Goal: Task Accomplishment & Management: Use online tool/utility

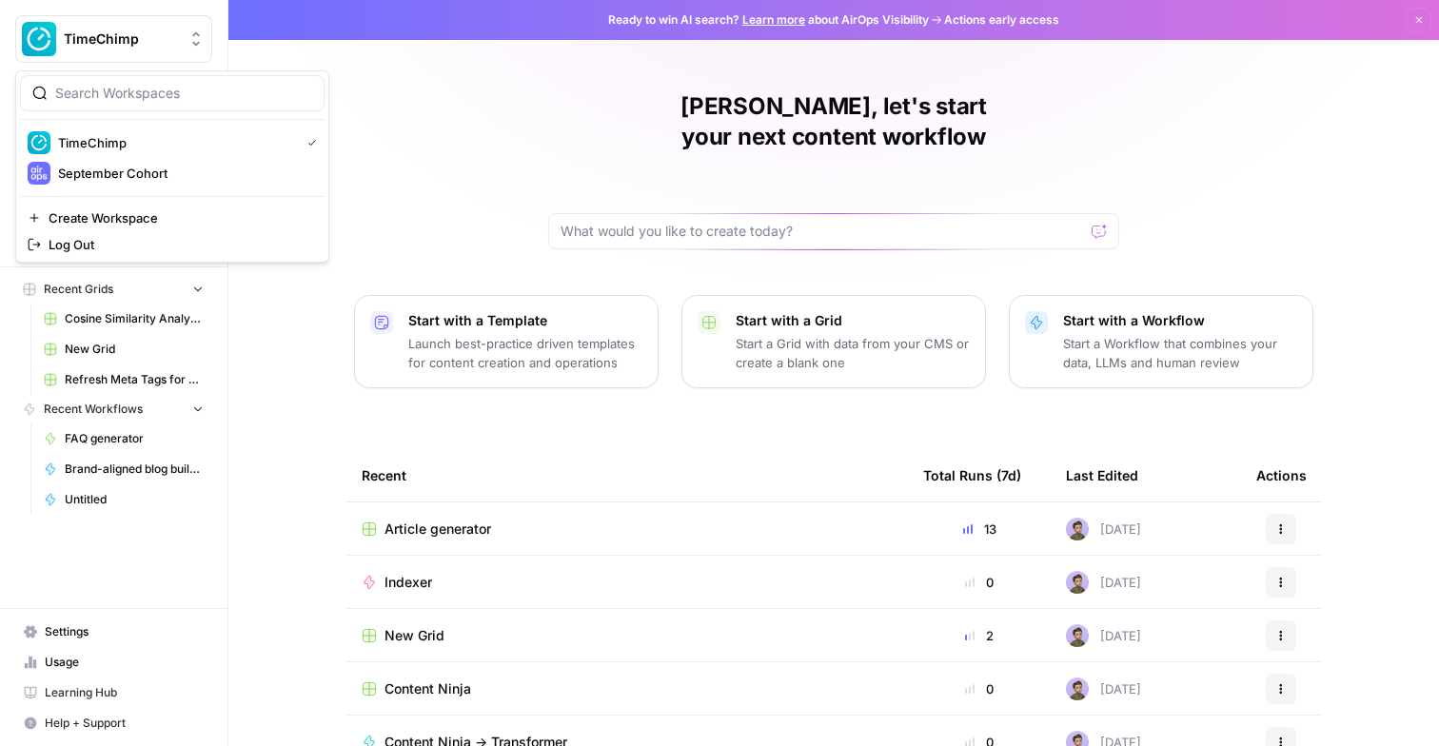
click at [115, 34] on span "TimeChimp" at bounding box center [121, 38] width 115 height 19
click at [118, 167] on span "September Cohort" at bounding box center [183, 173] width 251 height 19
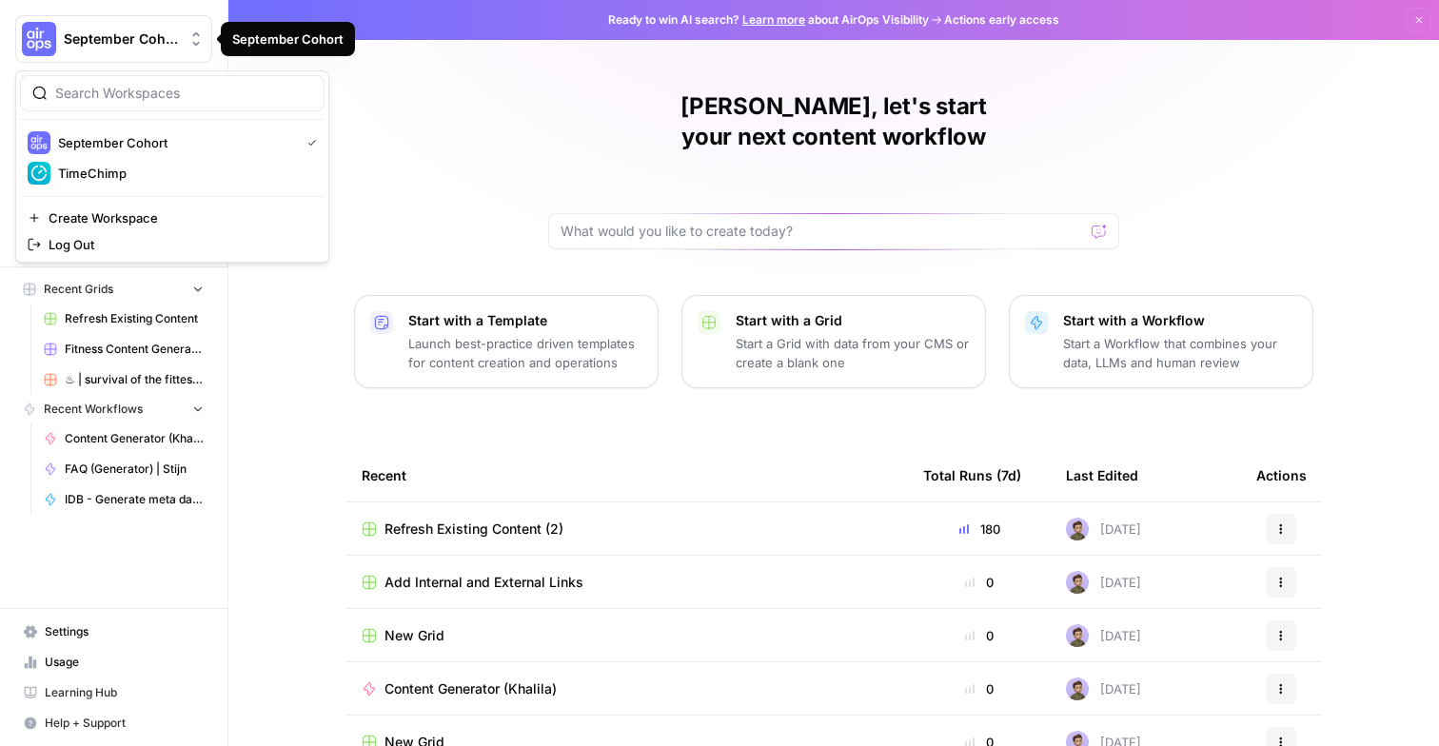
click at [108, 36] on span "September Cohort" at bounding box center [121, 38] width 115 height 19
click at [85, 185] on button "TimeChimp" at bounding box center [172, 173] width 304 height 30
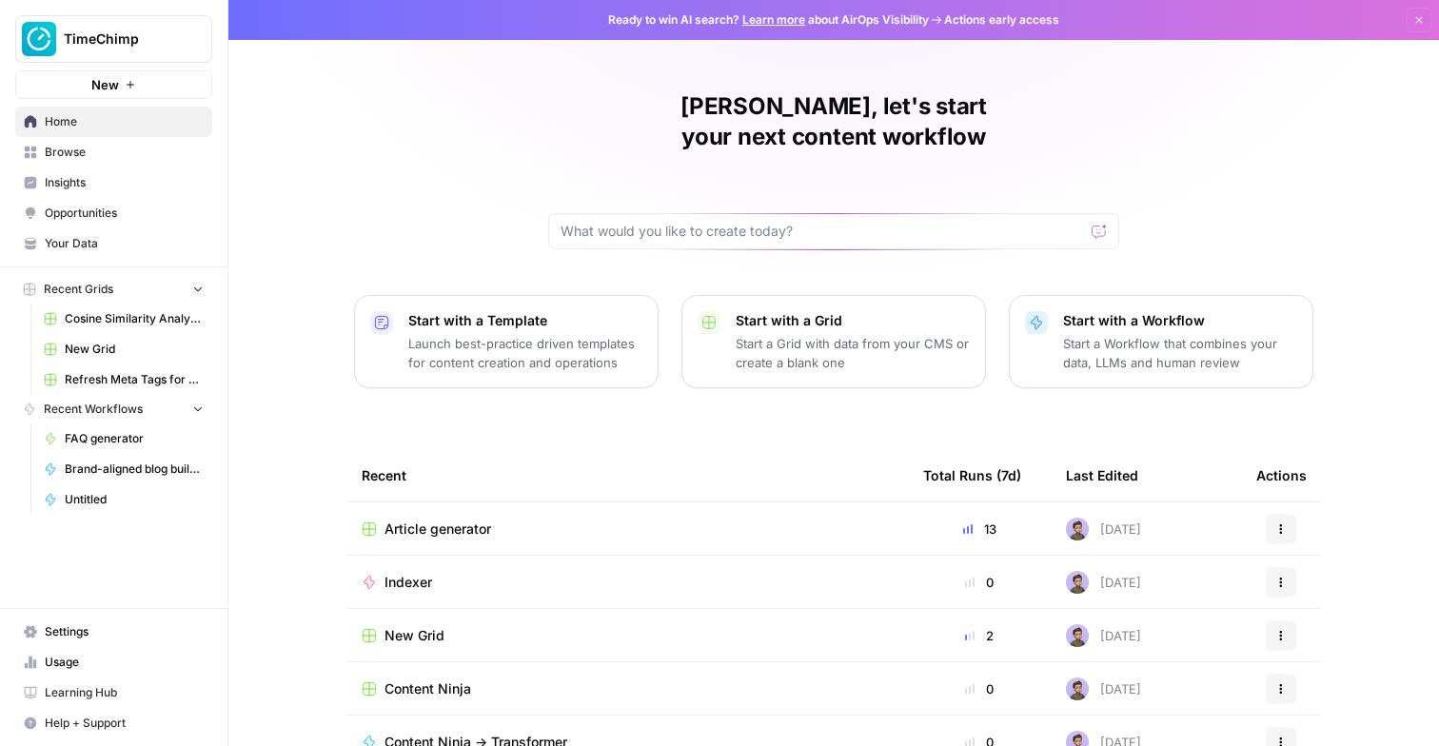
click at [98, 206] on span "Opportunities" at bounding box center [124, 213] width 159 height 17
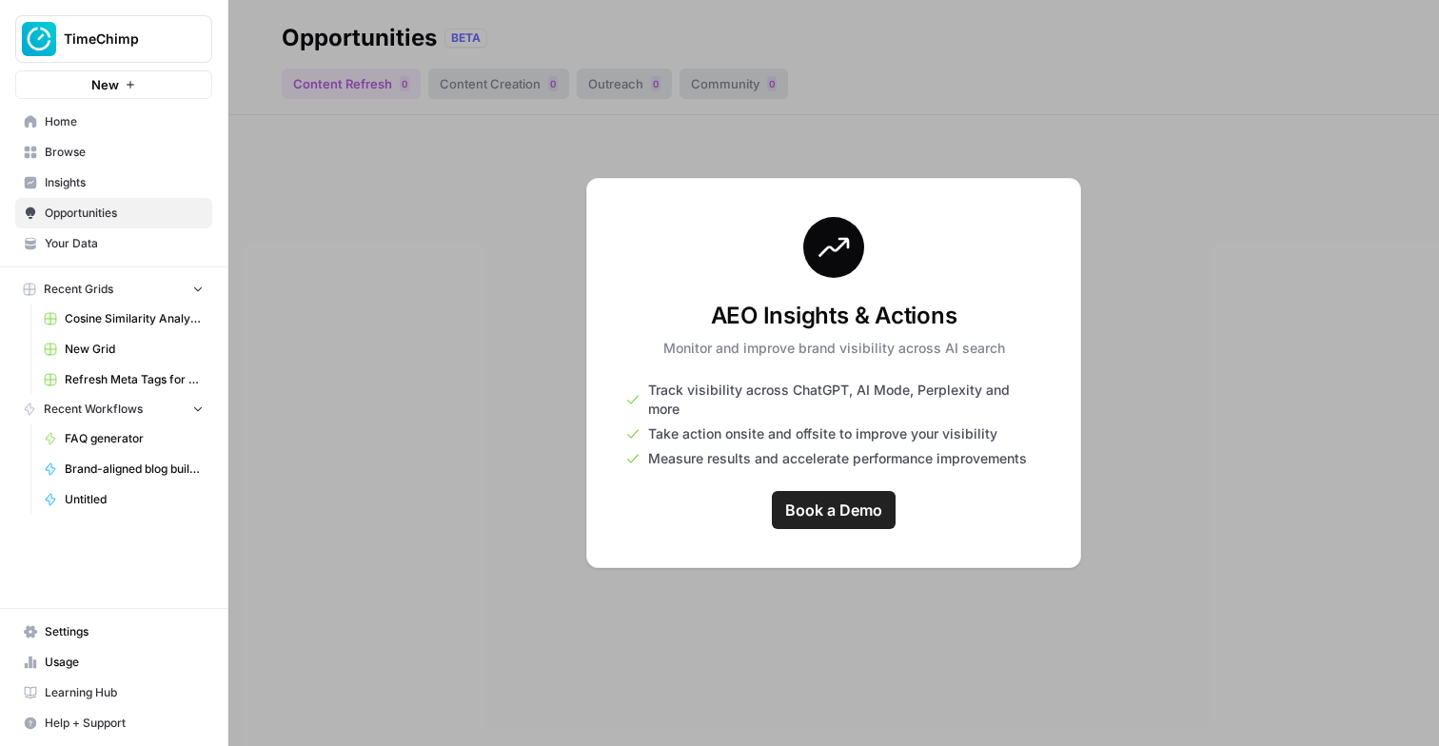
click at [95, 232] on link "Your Data" at bounding box center [113, 243] width 197 height 30
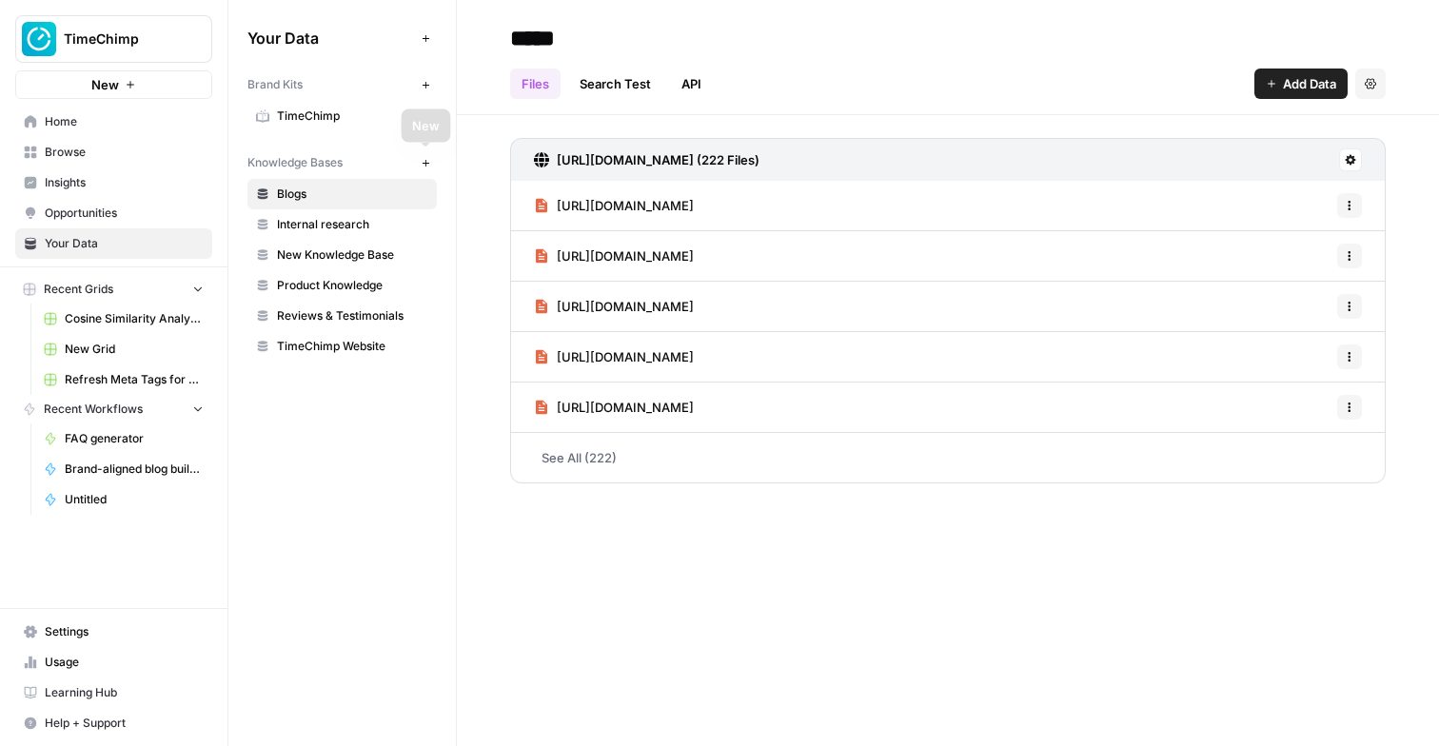
click at [343, 108] on span "TimeChimp" at bounding box center [352, 116] width 151 height 17
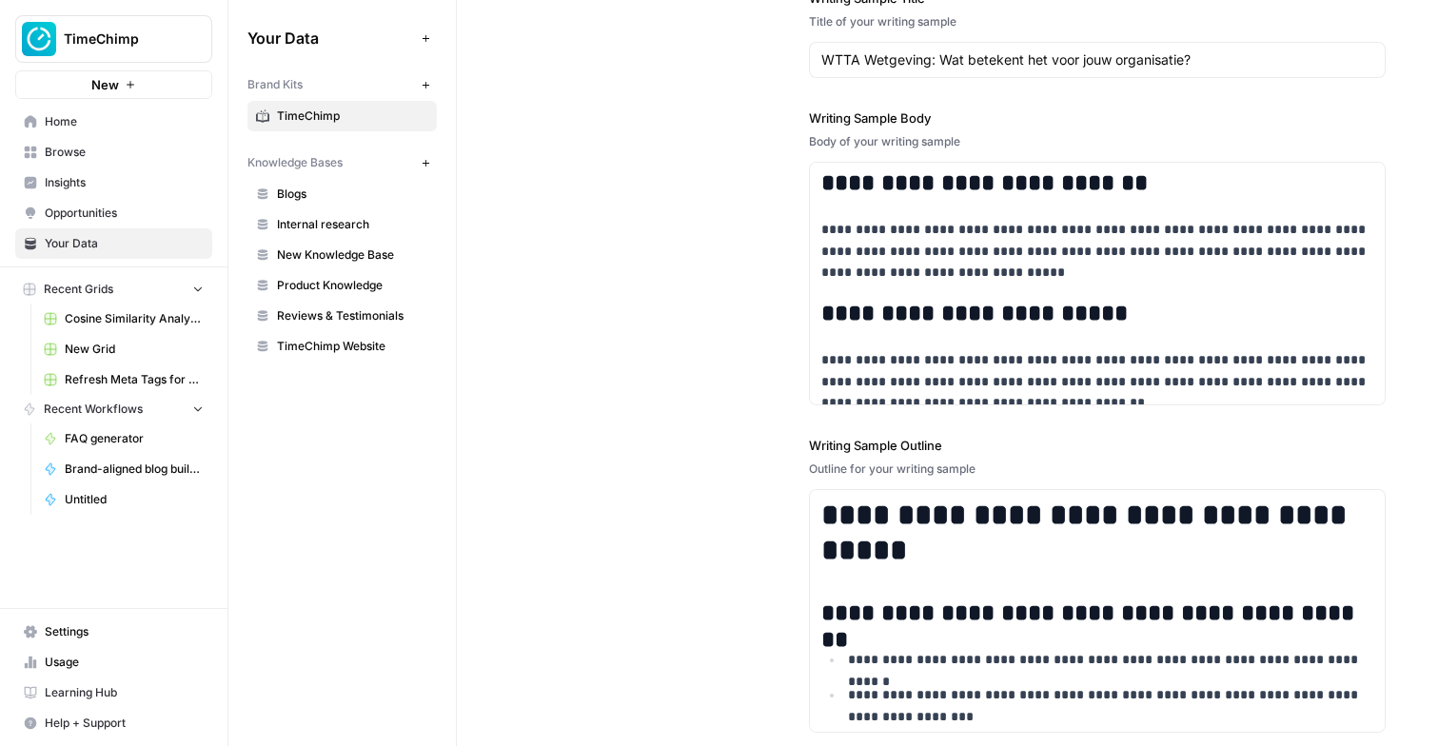
scroll to position [3208, 0]
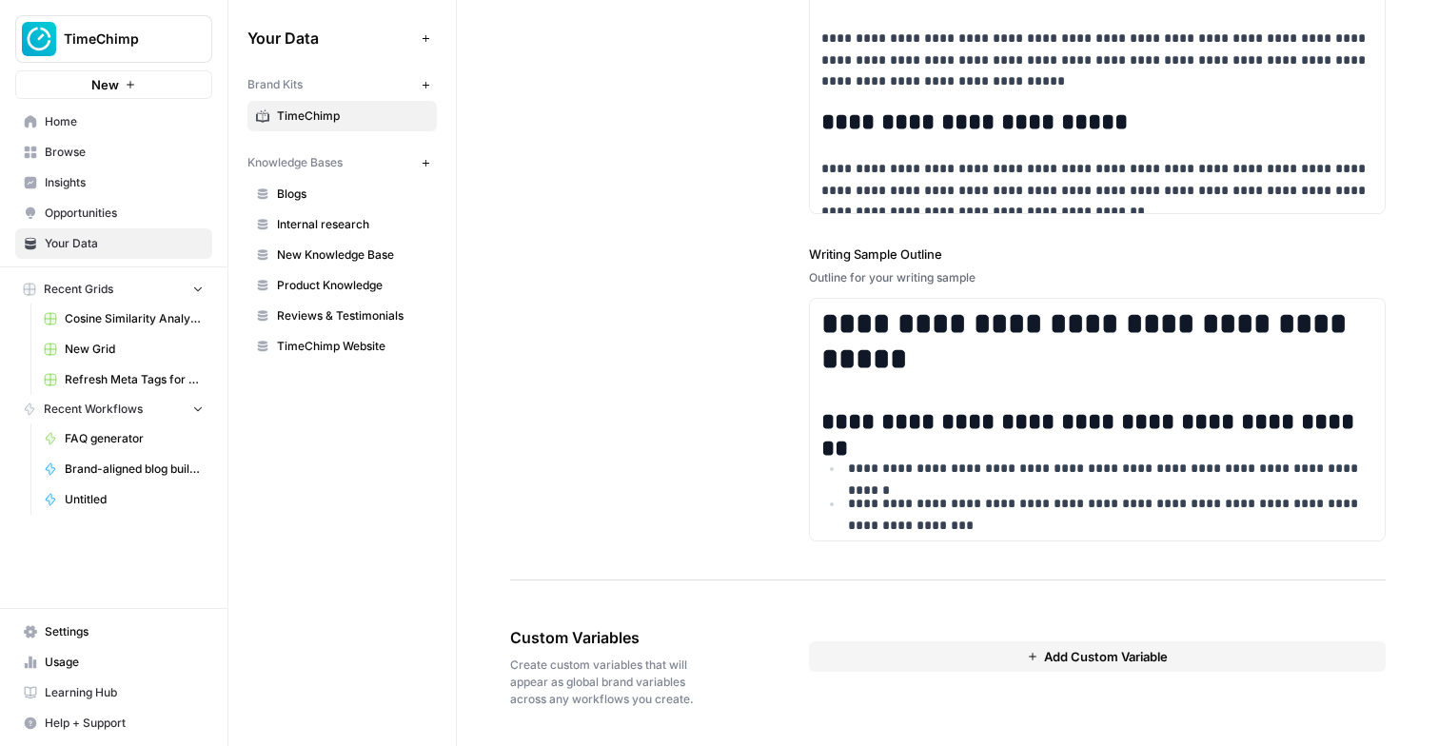
click at [881, 654] on button "Add Custom Variable" at bounding box center [1097, 656] width 577 height 30
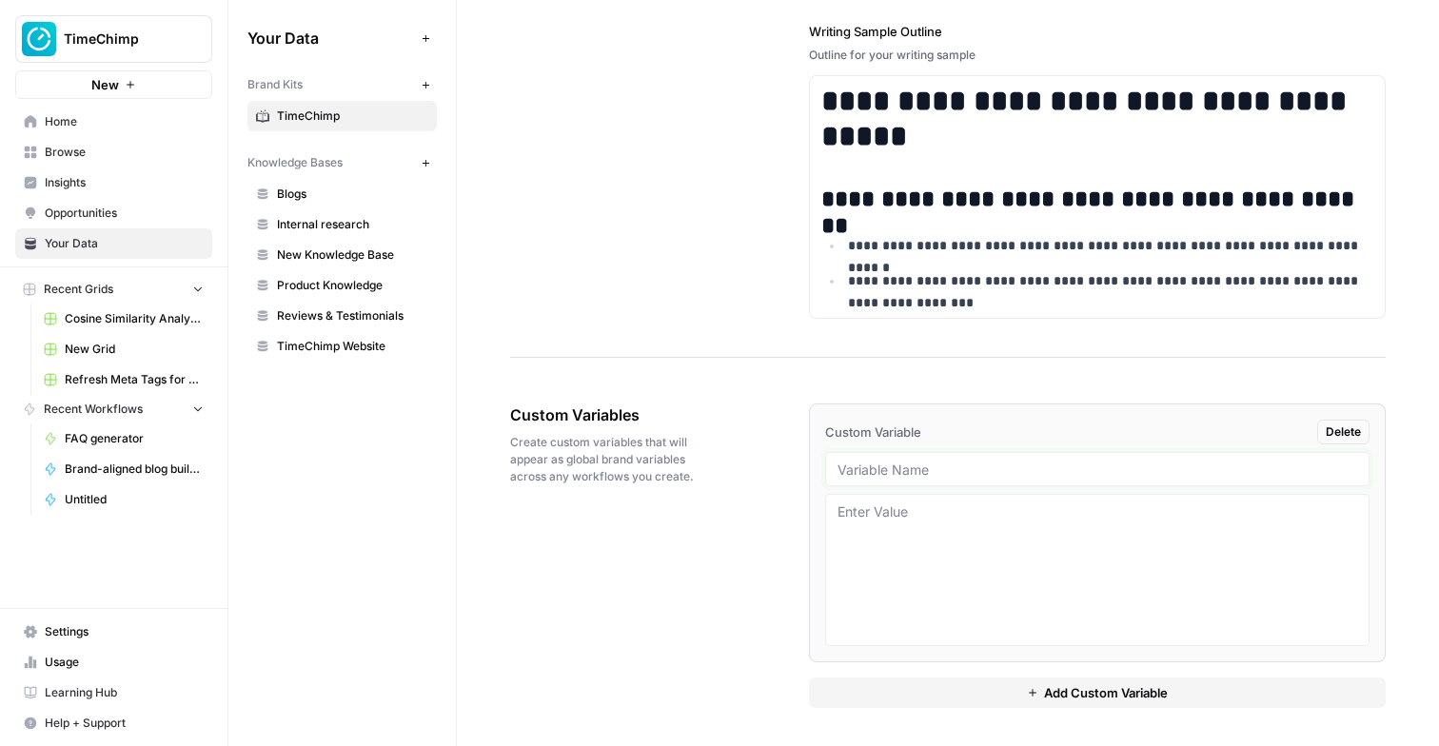
click at [922, 474] on input "text" at bounding box center [1096, 468] width 519 height 17
type input "Comparison_page_structure"
click at [1068, 566] on textarea at bounding box center [1096, 569] width 519 height 135
click at [751, 568] on div "Custom Variables Create custom variables that will appear as global brand varia…" at bounding box center [947, 555] width 875 height 381
